Goal: Browse casually

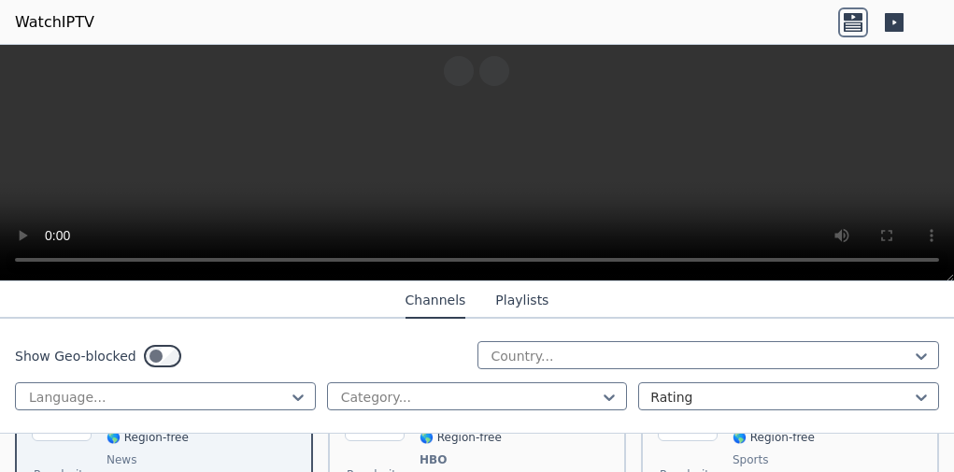
scroll to position [249, 0]
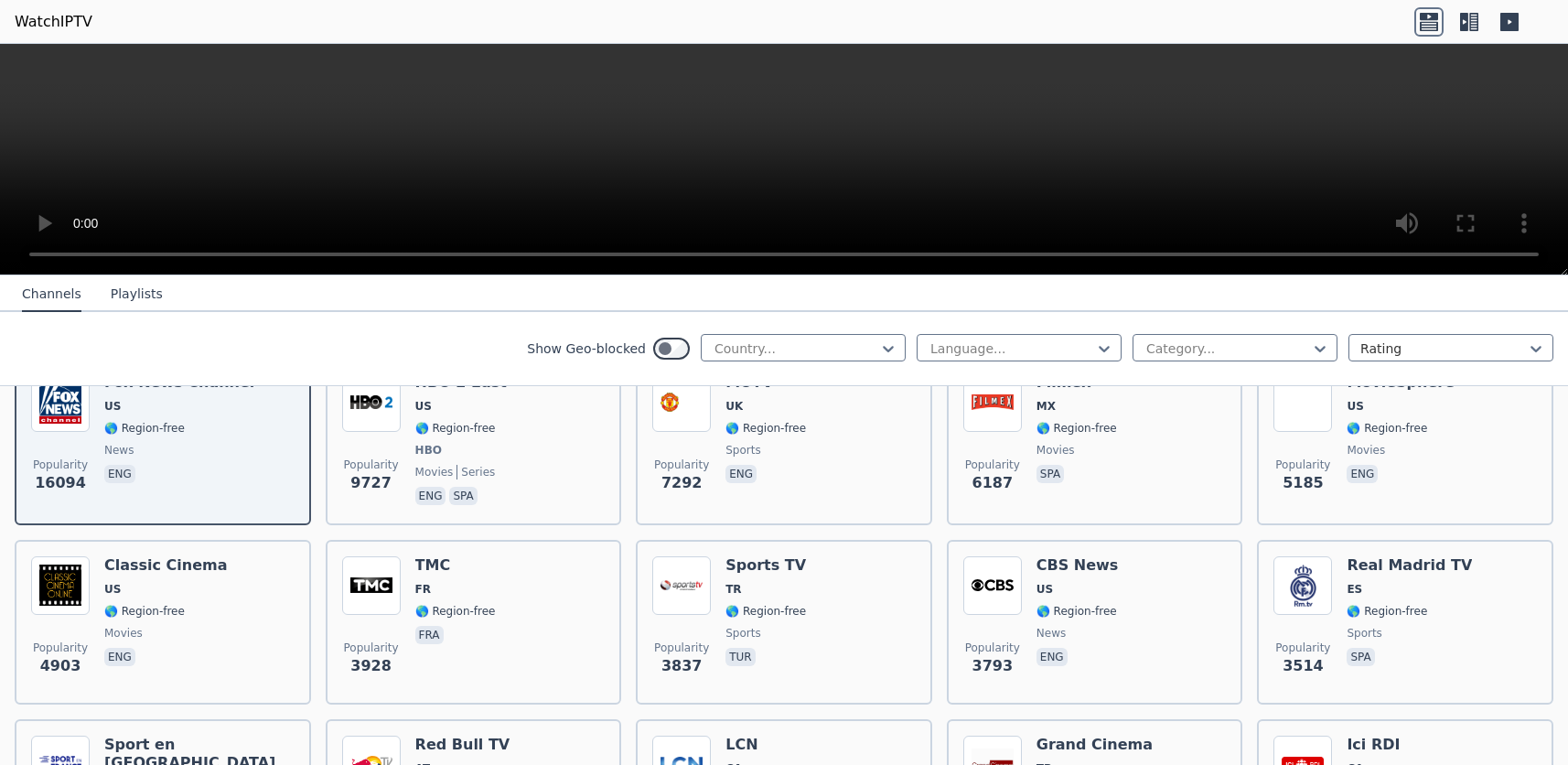
click at [766, 361] on div "Show Geo-blocked Country..." at bounding box center [716, 349] width 379 height 29
click at [767, 354] on div at bounding box center [796, 348] width 166 height 19
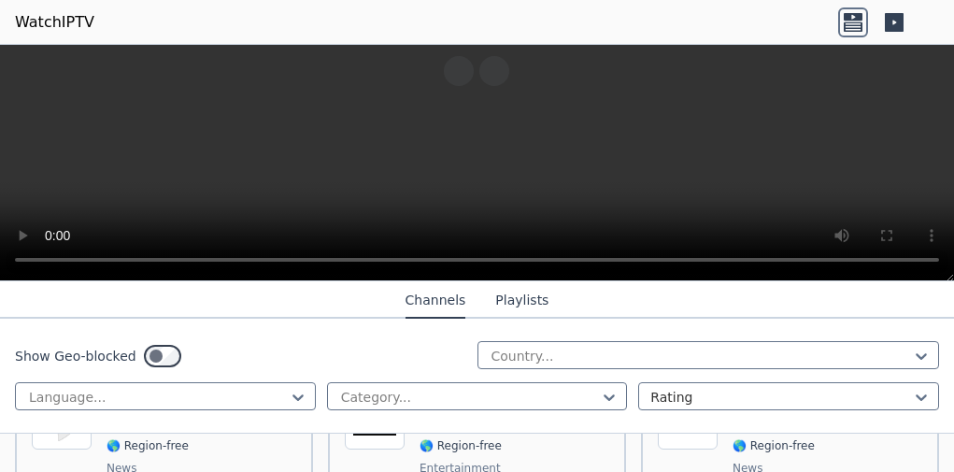
scroll to position [2300, 0]
